Goal: Task Accomplishment & Management: Manage account settings

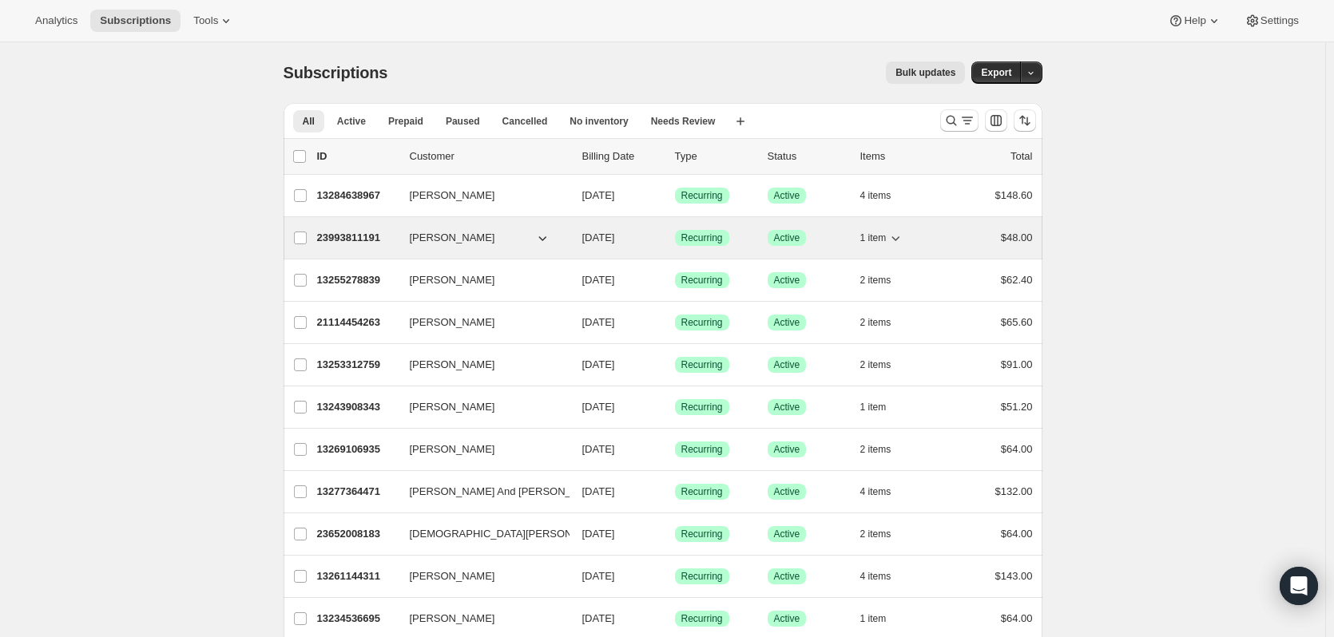
click at [443, 235] on span "[PERSON_NAME]" at bounding box center [452, 238] width 85 height 16
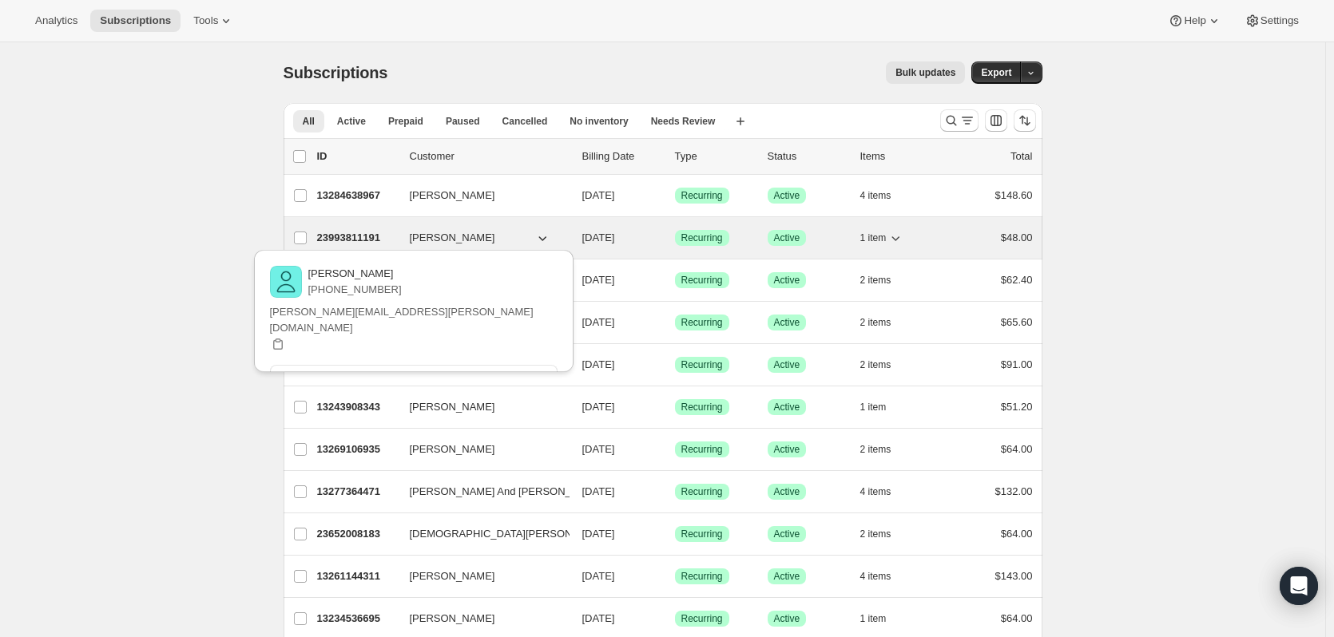
click at [341, 240] on p "23993811191" at bounding box center [357, 238] width 80 height 16
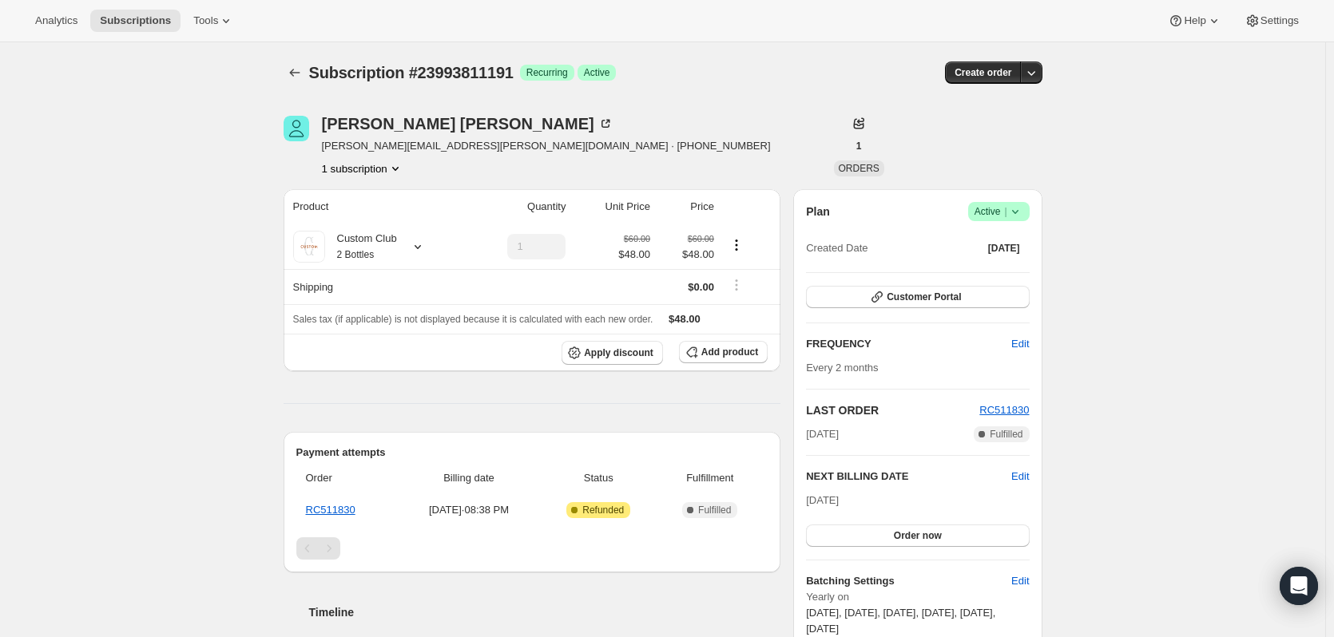
click at [1022, 212] on icon at bounding box center [1015, 212] width 16 height 16
click at [1014, 242] on span "Pause subscription" at bounding box center [1002, 243] width 88 height 12
